Goal: Task Accomplishment & Management: Use online tool/utility

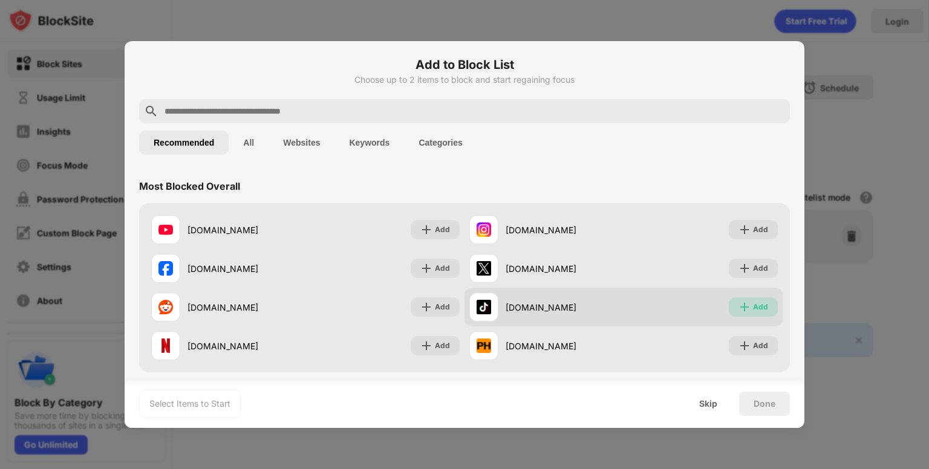
click at [755, 305] on div "Add" at bounding box center [760, 307] width 15 height 12
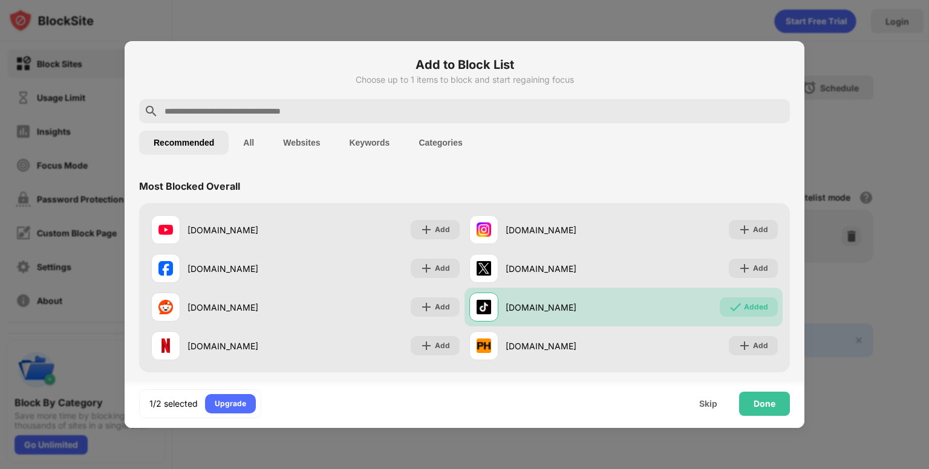
click at [334, 109] on input "text" at bounding box center [474, 111] width 622 height 15
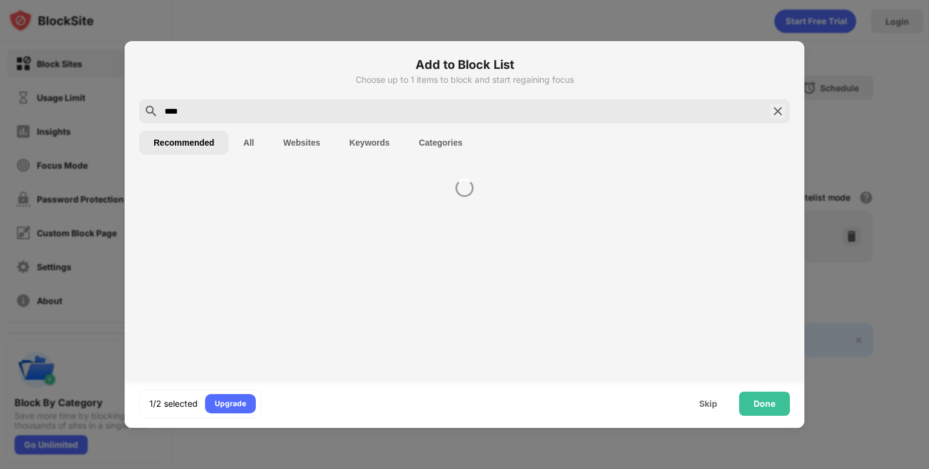
type input "****"
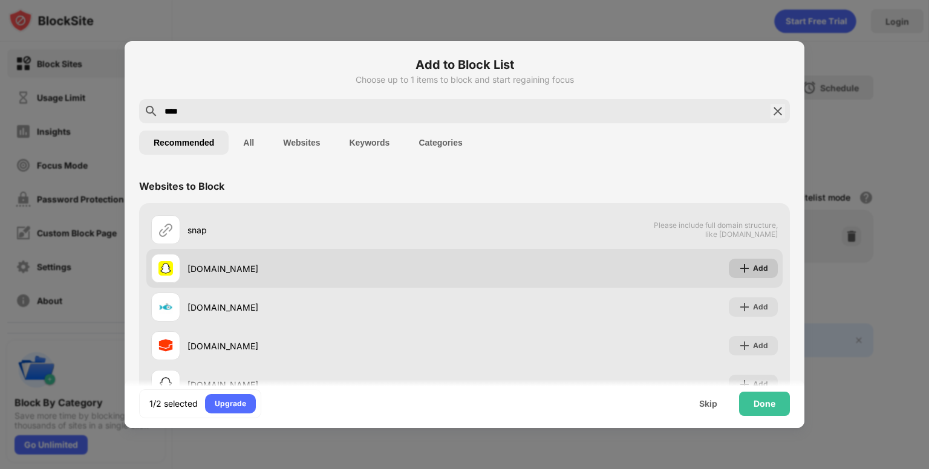
click at [753, 269] on div "Add" at bounding box center [760, 269] width 15 height 12
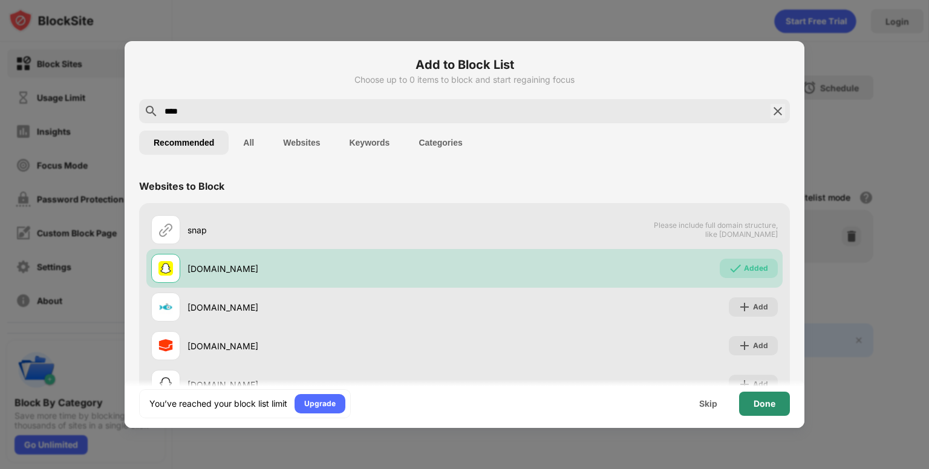
click at [769, 400] on div "Done" at bounding box center [765, 404] width 22 height 10
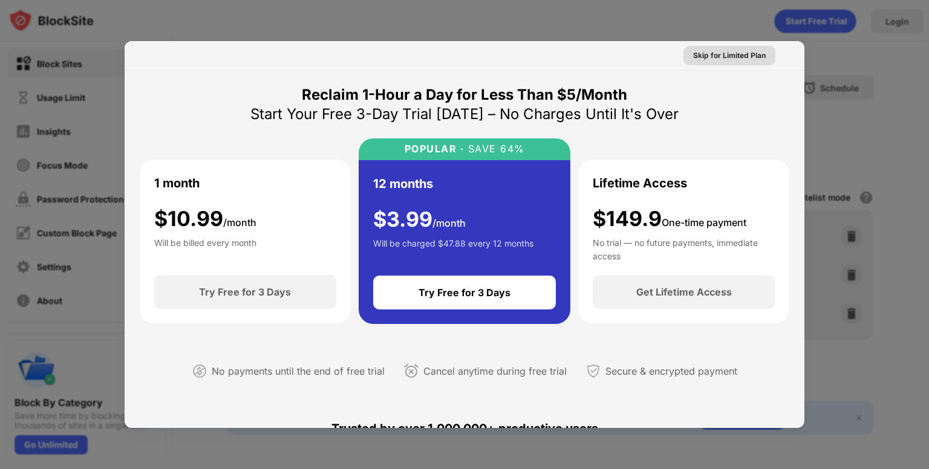
click at [727, 53] on div "Skip for Limited Plan" at bounding box center [729, 56] width 73 height 12
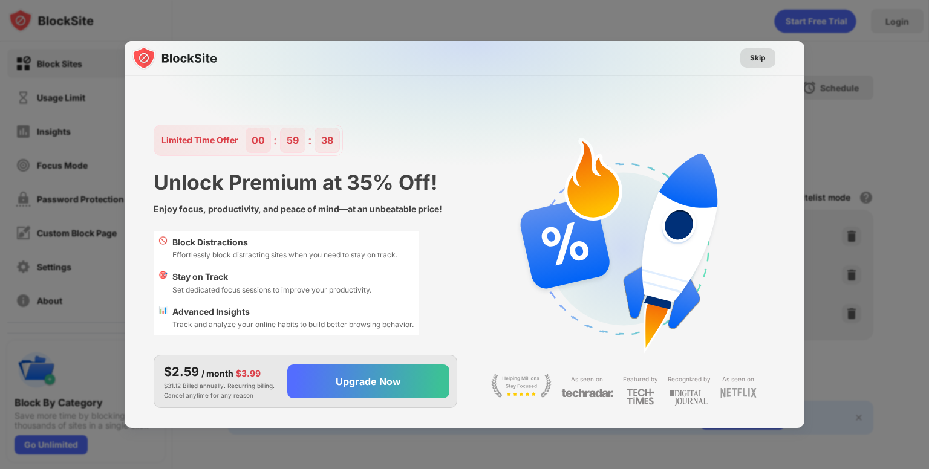
click at [748, 57] on div "Skip" at bounding box center [757, 57] width 35 height 19
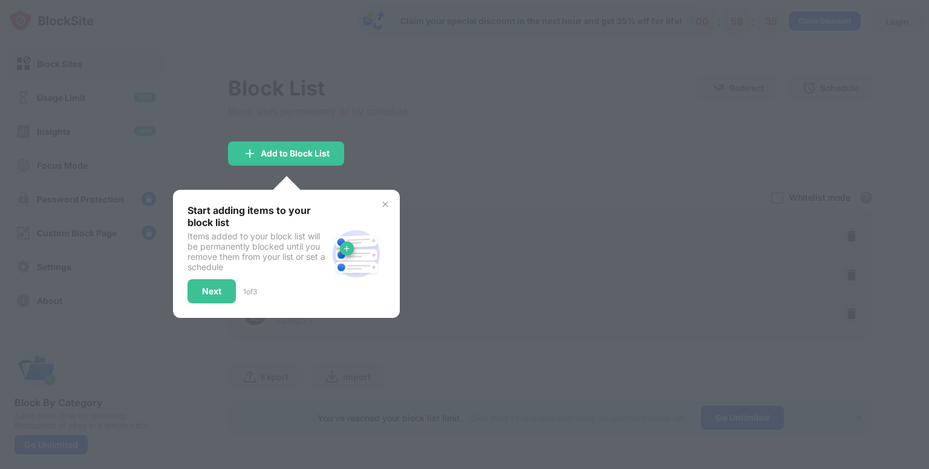
click at [385, 203] on img at bounding box center [385, 205] width 10 height 10
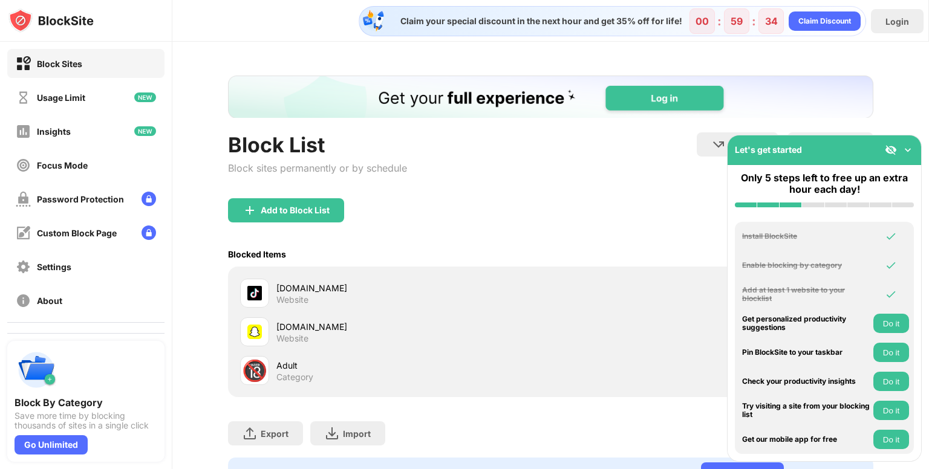
click at [899, 101] on div "Block List Block sites permanently or by schedule Redirect Choose a site to be …" at bounding box center [550, 284] width 757 height 484
click at [901, 30] on div "Login" at bounding box center [897, 21] width 53 height 24
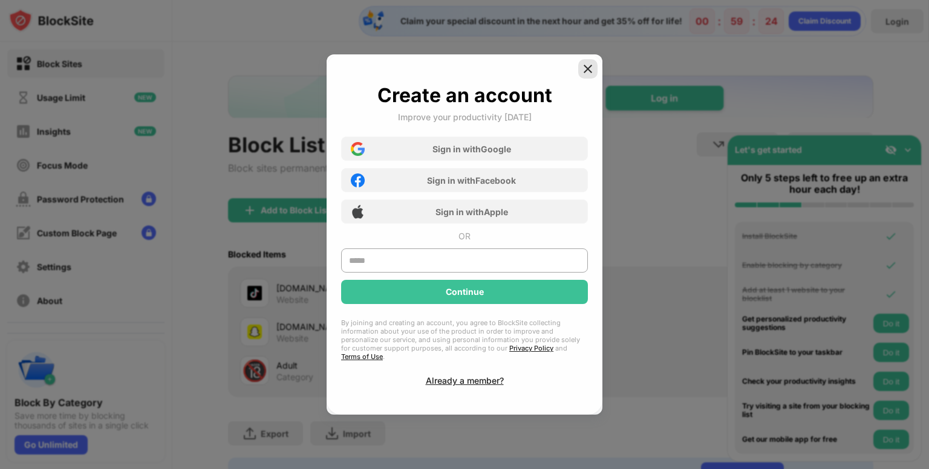
click at [587, 74] on img at bounding box center [588, 69] width 12 height 12
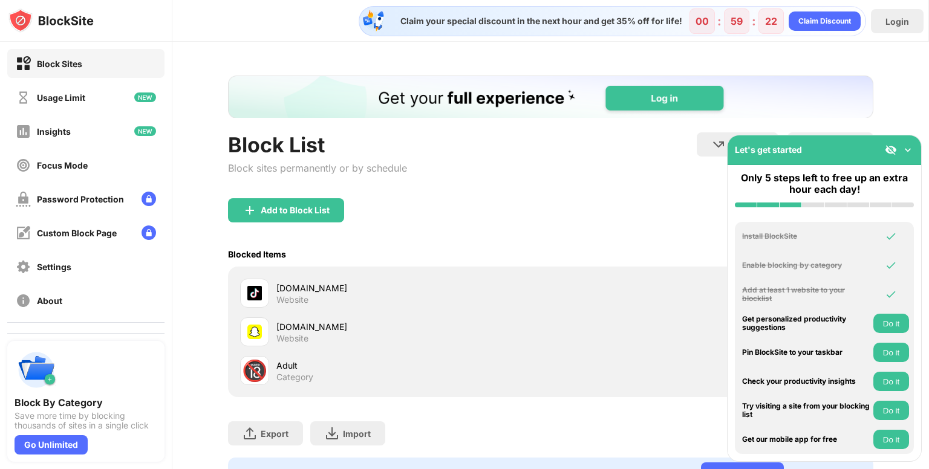
click at [911, 88] on div "Block List Block sites permanently or by schedule Redirect Choose a site to be …" at bounding box center [550, 284] width 757 height 484
click at [908, 148] on img at bounding box center [908, 150] width 12 height 12
